Goal: Transaction & Acquisition: Purchase product/service

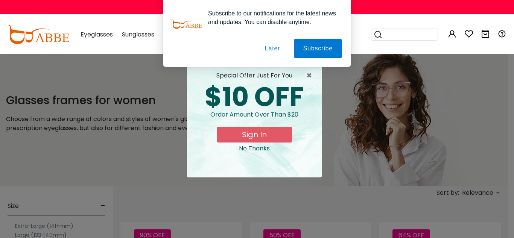
click at [0, 0] on button "Later" at bounding box center [0, 0] width 0 height 0
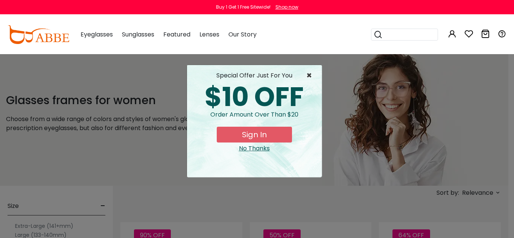
click at [310, 74] on span "×" at bounding box center [310, 75] width 9 height 9
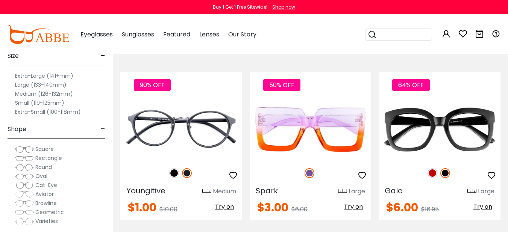
scroll to position [84, 8]
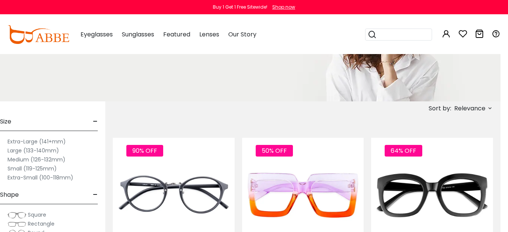
click at [33, 141] on label "Extra-Large (141+mm)" at bounding box center [37, 141] width 58 height 9
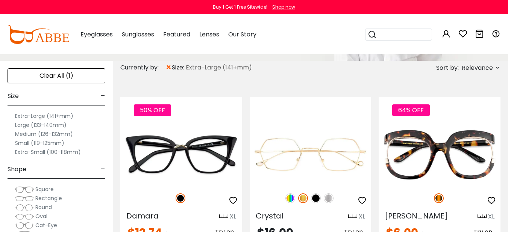
scroll to position [125, 0]
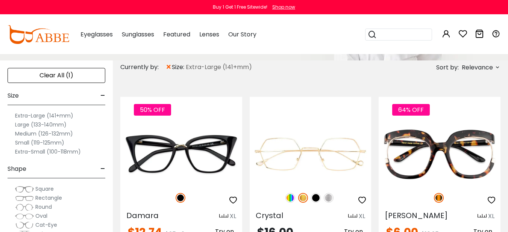
click at [63, 117] on label "Extra-Large (141+mm)" at bounding box center [44, 115] width 58 height 9
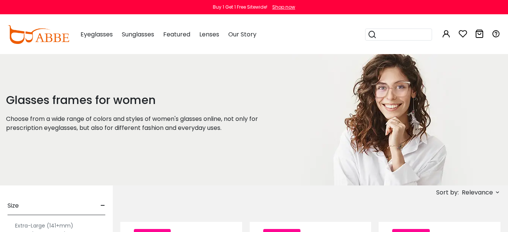
scroll to position [152, 0]
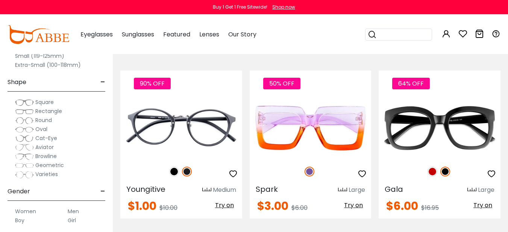
click at [30, 212] on label "Women" at bounding box center [25, 211] width 21 height 9
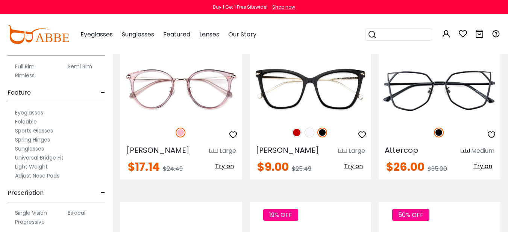
scroll to position [883, 0]
click at [74, 211] on label "Bifocal" at bounding box center [77, 213] width 18 height 9
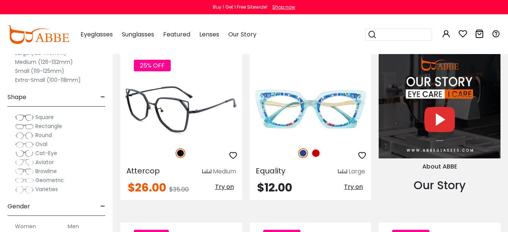
scroll to position [692, 0]
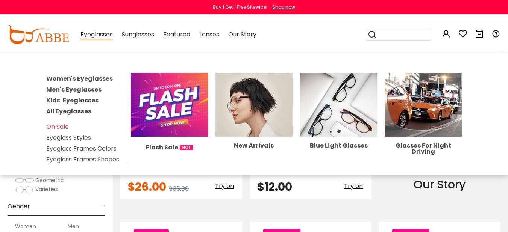
click at [92, 77] on link "Women's Eyeglasses" at bounding box center [79, 78] width 67 height 9
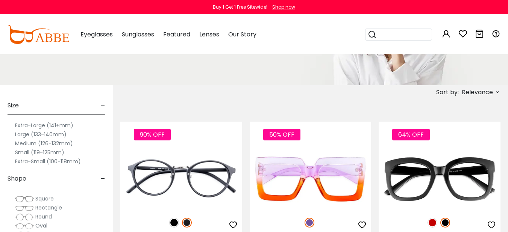
click at [62, 125] on label "Extra-Large (141+mm)" at bounding box center [44, 125] width 58 height 9
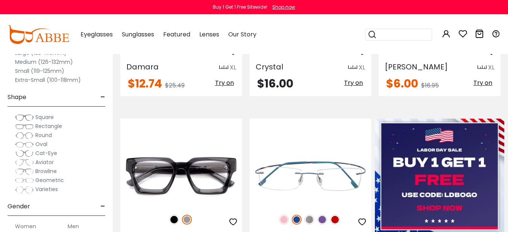
scroll to position [275, 0]
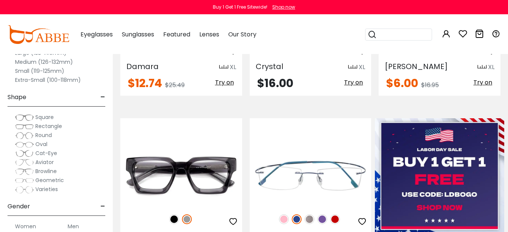
click at [28, 226] on label "Women" at bounding box center [25, 226] width 21 height 9
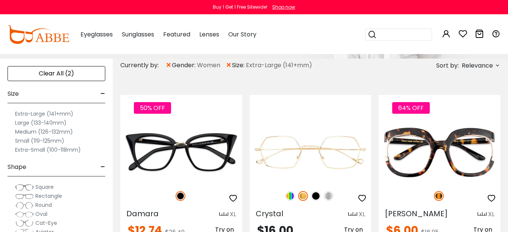
click at [463, 64] on span "Relevance" at bounding box center [477, 66] width 31 height 14
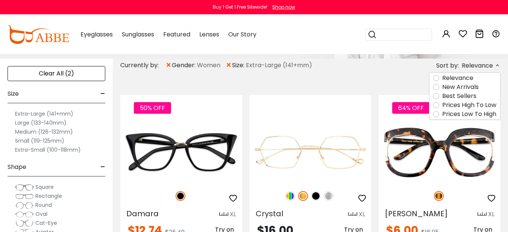
click at [466, 107] on label "Prices High To Low" at bounding box center [469, 105] width 54 height 9
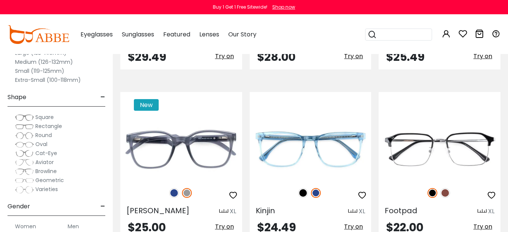
scroll to position [1335, 0]
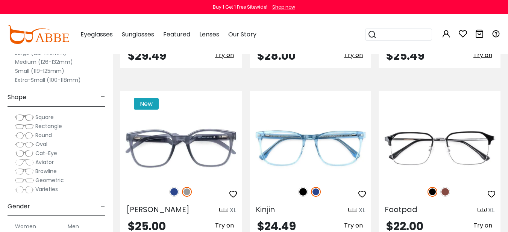
drag, startPoint x: 436, startPoint y: 133, endPoint x: 476, endPoint y: 90, distance: 58.5
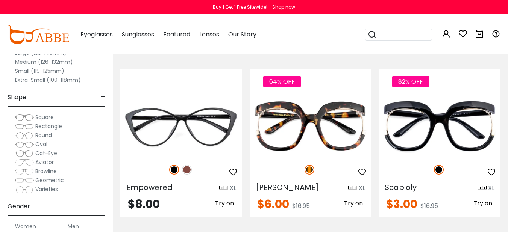
scroll to position [2041, 0]
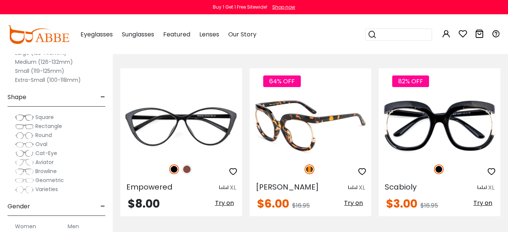
click at [363, 176] on icon "button" at bounding box center [362, 171] width 9 height 9
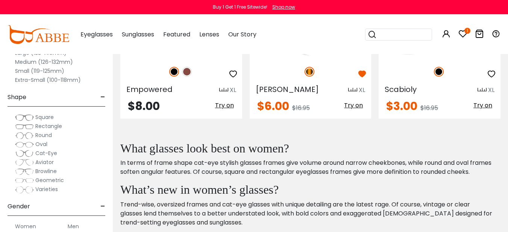
scroll to position [2139, 0]
click at [491, 78] on icon "button" at bounding box center [491, 73] width 9 height 9
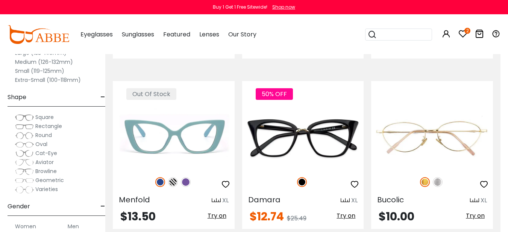
scroll to position [1857, 8]
click at [38, 189] on span "Varieties" at bounding box center [46, 190] width 23 height 8
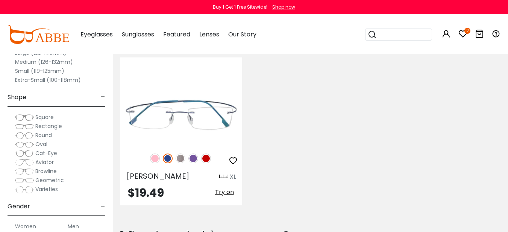
scroll to position [165, 0]
click at [50, 180] on span "Geometric" at bounding box center [49, 181] width 29 height 8
